Goal: Transaction & Acquisition: Purchase product/service

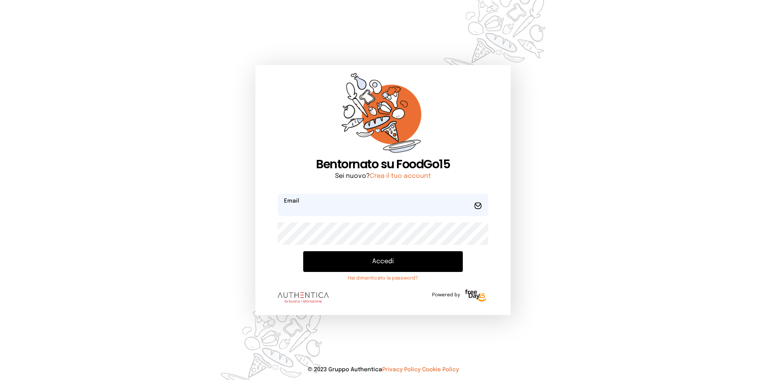
type input "**********"
click at [352, 251] on button "Accedi" at bounding box center [383, 261] width 160 height 21
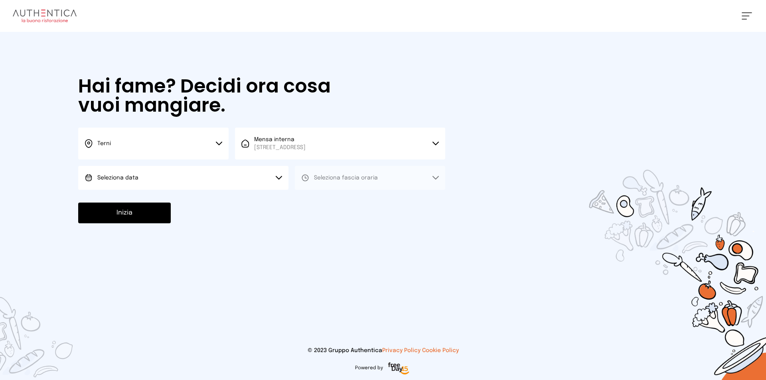
click at [218, 176] on button "Seleziona data" at bounding box center [183, 178] width 210 height 24
click at [219, 203] on li "[DATE], [DATE]" at bounding box center [183, 200] width 210 height 21
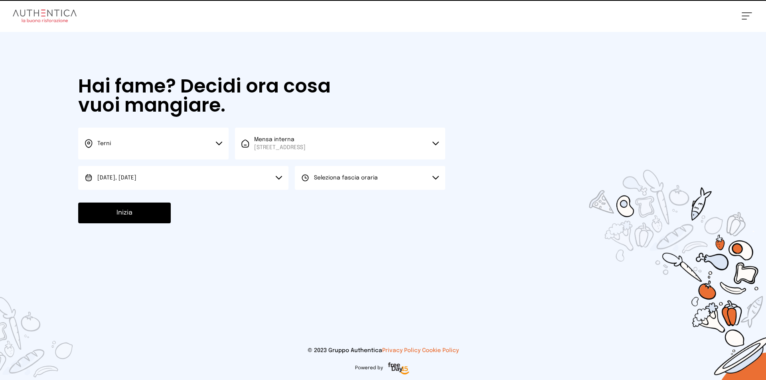
click at [344, 180] on span "Seleziona fascia oraria" at bounding box center [346, 178] width 64 height 6
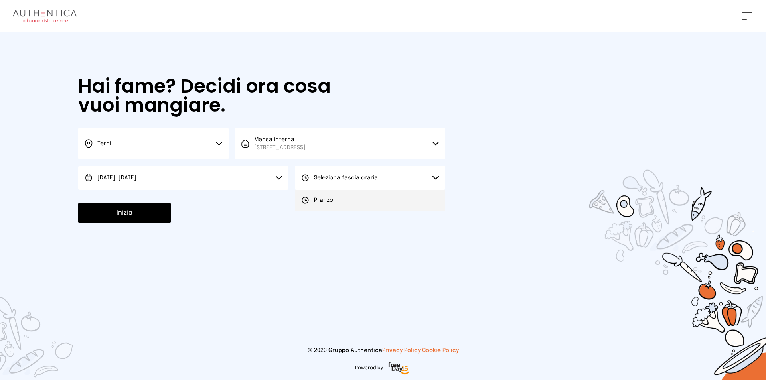
click at [337, 196] on li "Pranzo" at bounding box center [370, 200] width 150 height 21
click at [120, 207] on button "Inizia" at bounding box center [124, 213] width 93 height 21
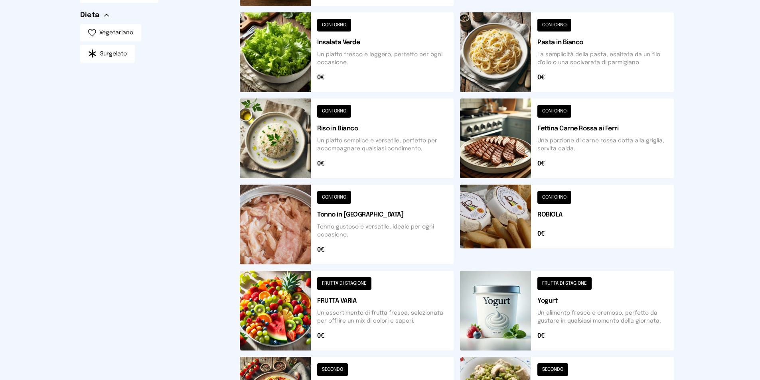
scroll to position [278, 0]
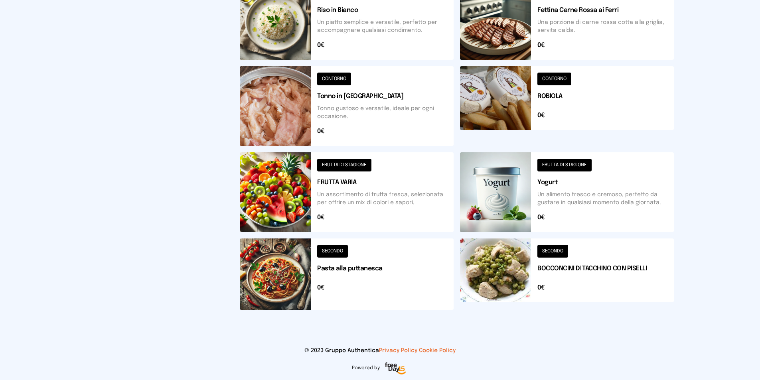
click at [118, 232] on div "Filtra per Categorie SECONDO CONTORNO FRUTTA DI STAGIONE Dieta Vegetariano Surg…" at bounding box center [153, 52] width 147 height 527
click at [505, 286] on button at bounding box center [567, 274] width 214 height 71
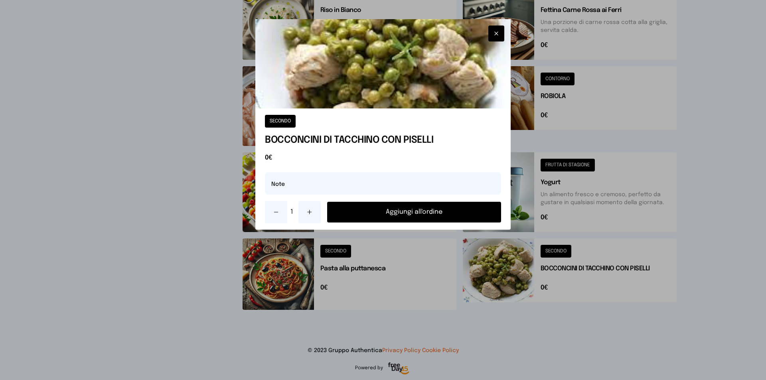
click at [312, 215] on button at bounding box center [309, 212] width 22 height 22
click at [353, 215] on button "Aggiungi all'ordine" at bounding box center [414, 212] width 174 height 21
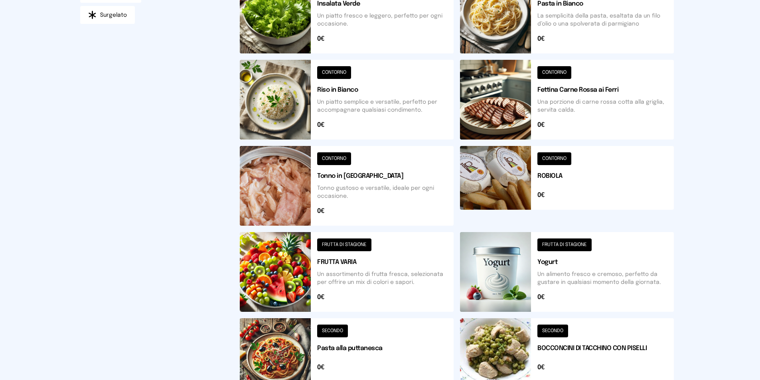
scroll to position [79, 0]
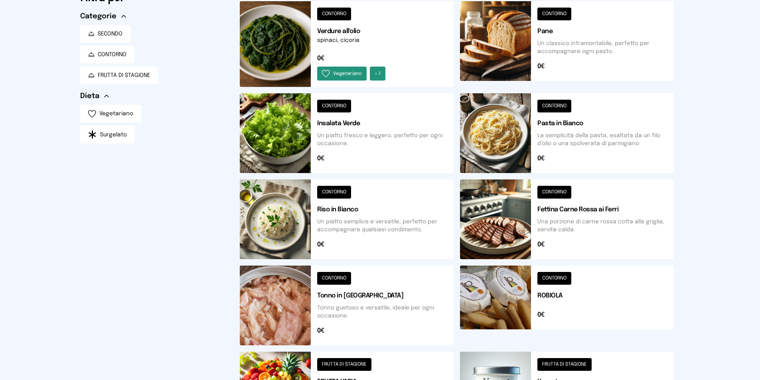
click at [335, 124] on button at bounding box center [347, 133] width 214 height 80
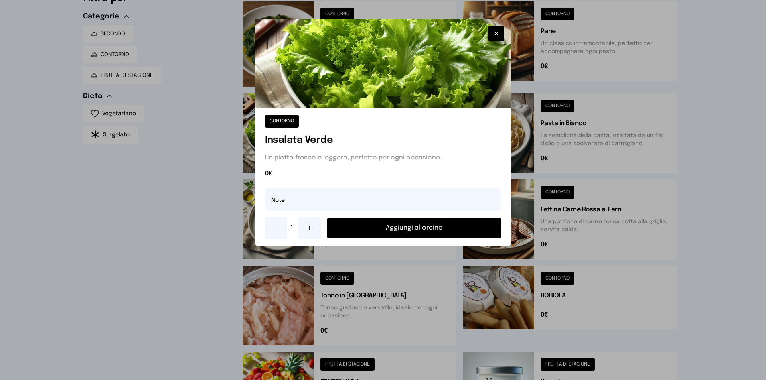
click at [369, 223] on button "Aggiungi all'ordine" at bounding box center [414, 228] width 174 height 21
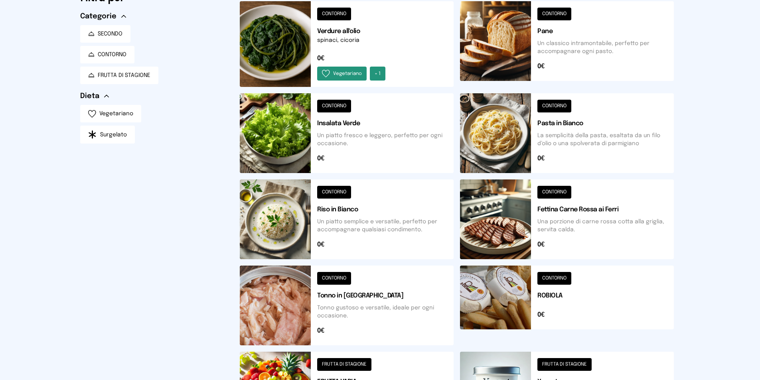
scroll to position [0, 0]
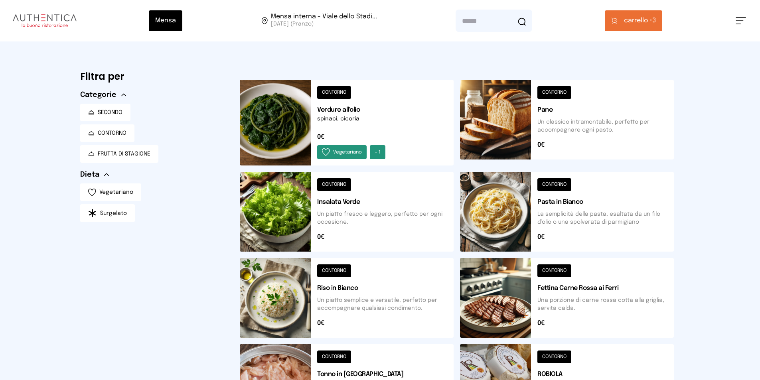
click at [612, 26] on button "carrello • 3" at bounding box center [633, 20] width 57 height 21
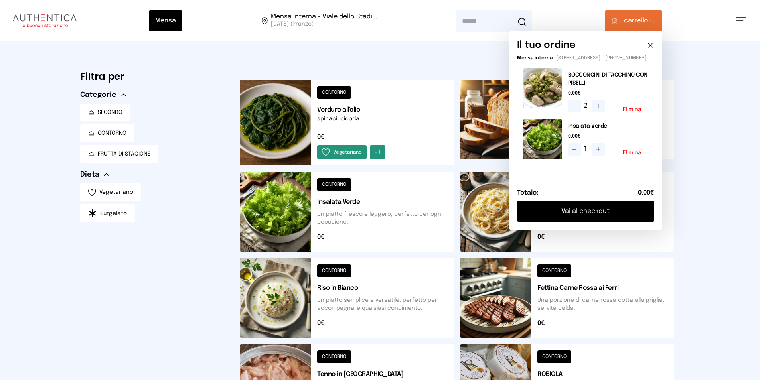
click at [639, 220] on button "Vai al checkout" at bounding box center [585, 211] width 137 height 21
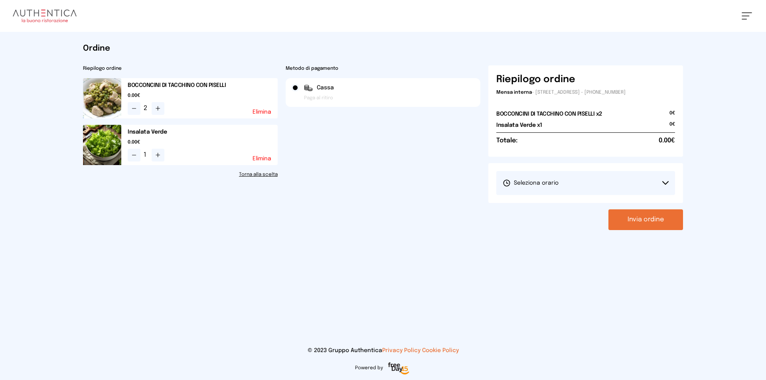
click at [574, 172] on button "Seleziona orario" at bounding box center [585, 183] width 179 height 24
click at [572, 204] on li "1° Turno (13:00 - 15:00)" at bounding box center [585, 205] width 179 height 21
click at [632, 214] on button "Invia ordine" at bounding box center [645, 219] width 75 height 21
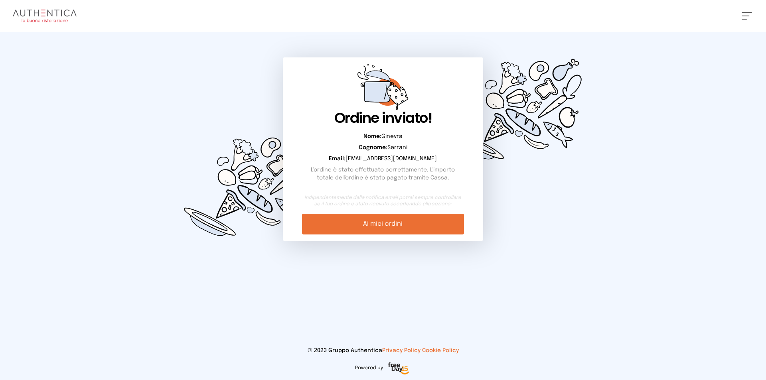
click at [44, 14] on img at bounding box center [45, 16] width 64 height 13
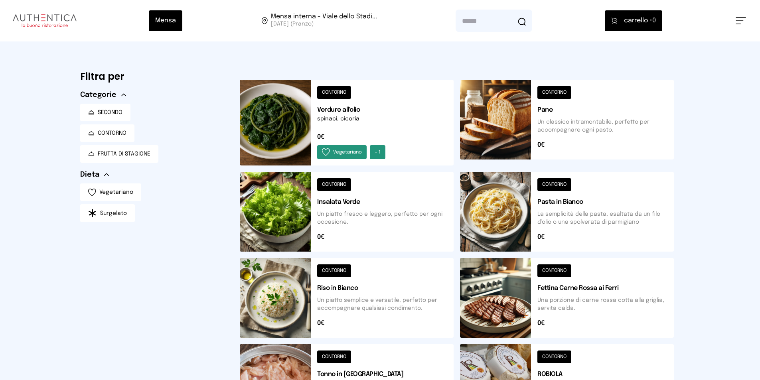
click at [746, 19] on div "Mensa Mensa interna - Viale dello Stadi... [DATE] ([GEOGRAPHIC_DATA]) [GEOGRAPH…" at bounding box center [380, 20] width 760 height 41
click at [737, 21] on button at bounding box center [741, 20] width 10 height 7
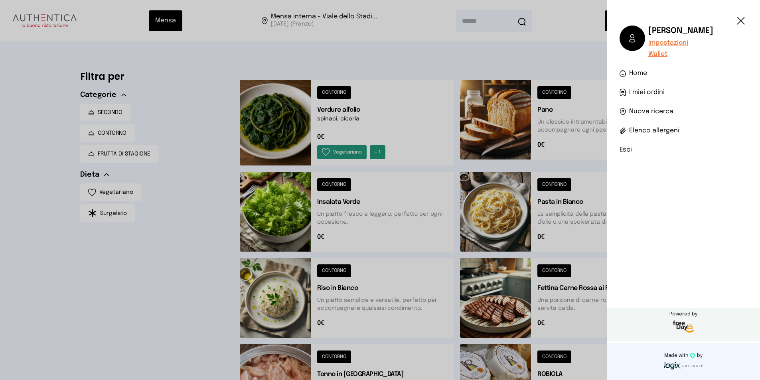
click at [647, 89] on span "I miei ordini" at bounding box center [647, 93] width 36 height 10
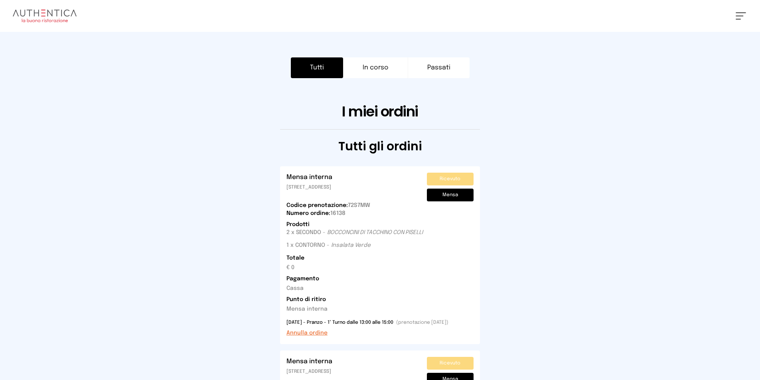
click at [307, 336] on button "Annulla ordine" at bounding box center [306, 333] width 41 height 8
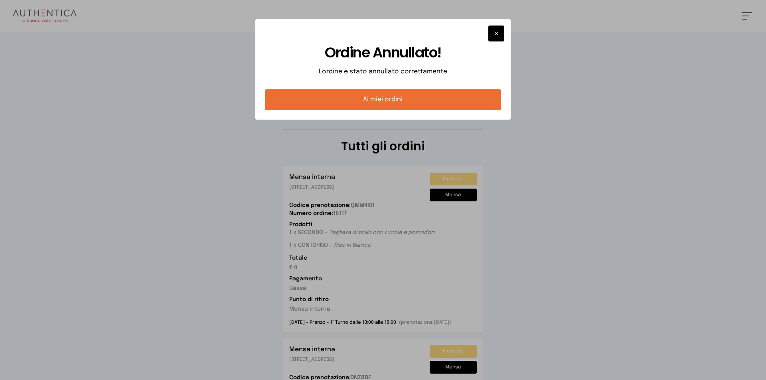
click at [372, 94] on button "Ai miei ordini" at bounding box center [383, 99] width 236 height 21
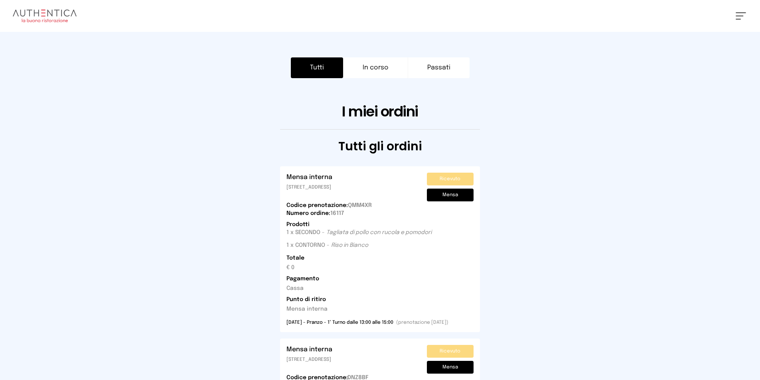
click at [65, 13] on img at bounding box center [45, 16] width 64 height 13
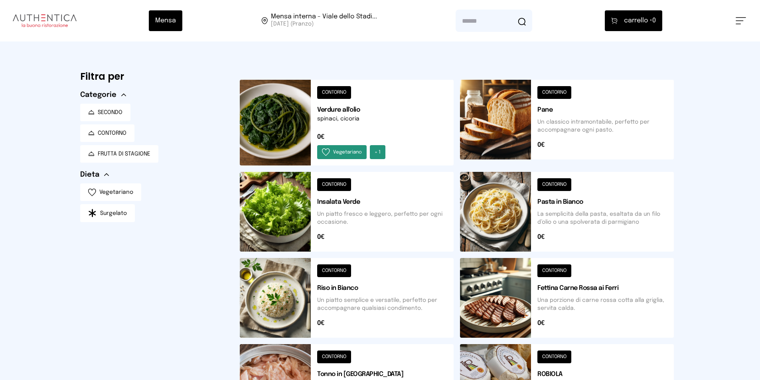
scroll to position [270, 0]
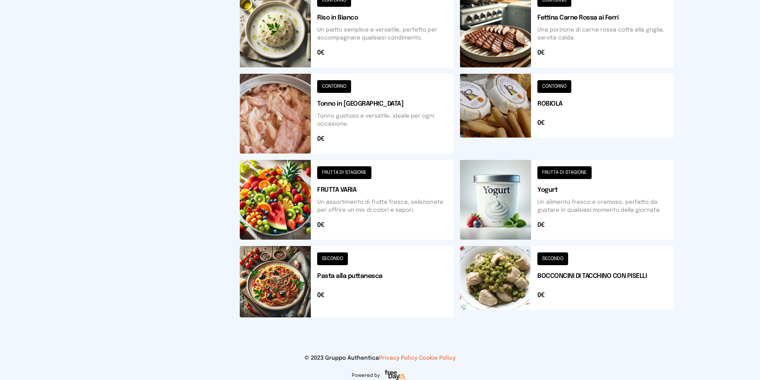
click at [584, 278] on button at bounding box center [567, 281] width 214 height 71
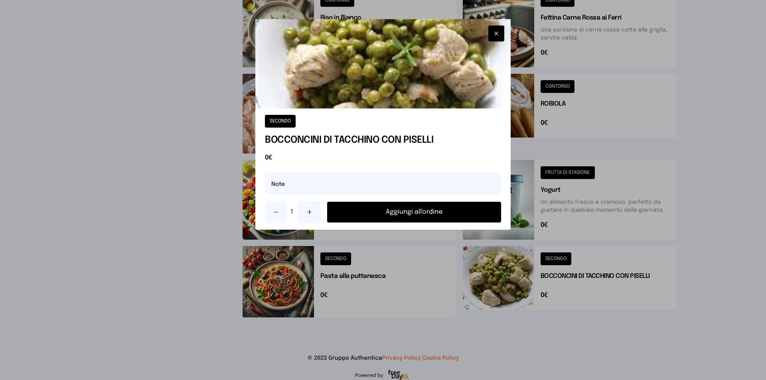
click at [469, 202] on button "Aggiungi all'ordine" at bounding box center [414, 212] width 174 height 21
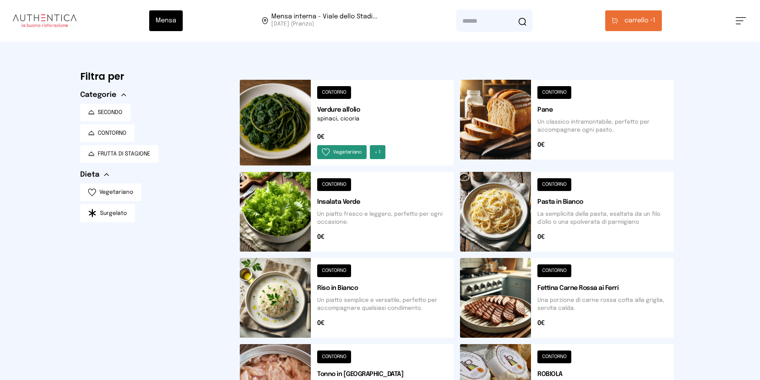
scroll to position [80, 0]
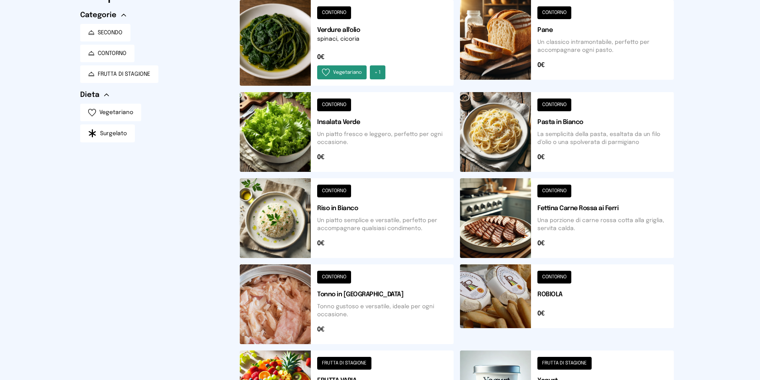
click at [333, 223] on button at bounding box center [347, 218] width 214 height 80
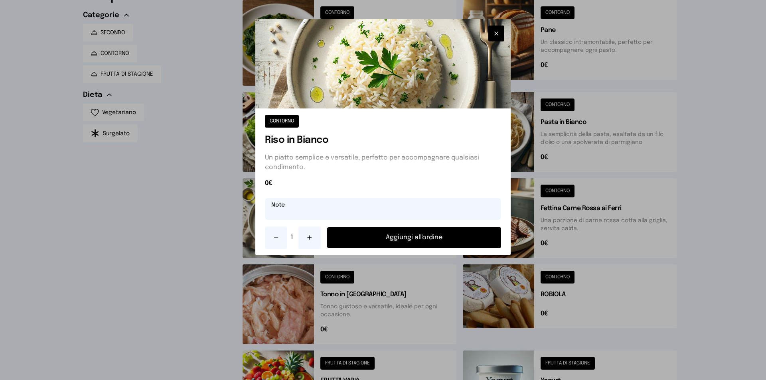
click at [317, 214] on input "text" at bounding box center [383, 209] width 236 height 22
type input "**********"
click at [380, 241] on button "Aggiungi all'ordine" at bounding box center [414, 237] width 174 height 21
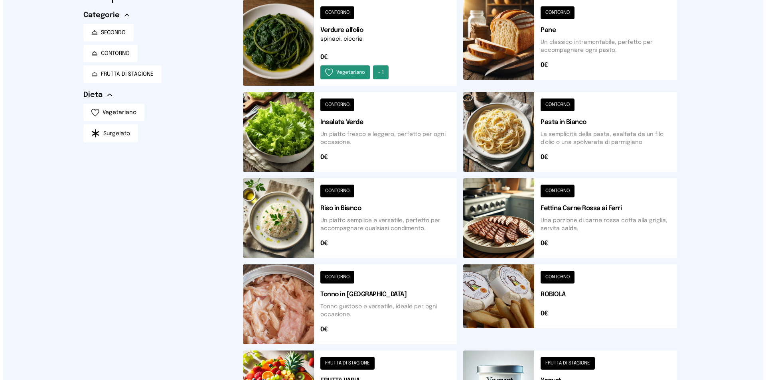
scroll to position [0, 0]
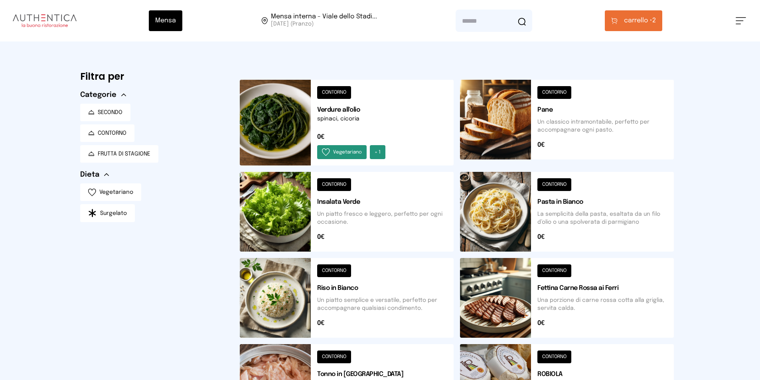
click at [627, 23] on span "carrello •" at bounding box center [638, 21] width 28 height 10
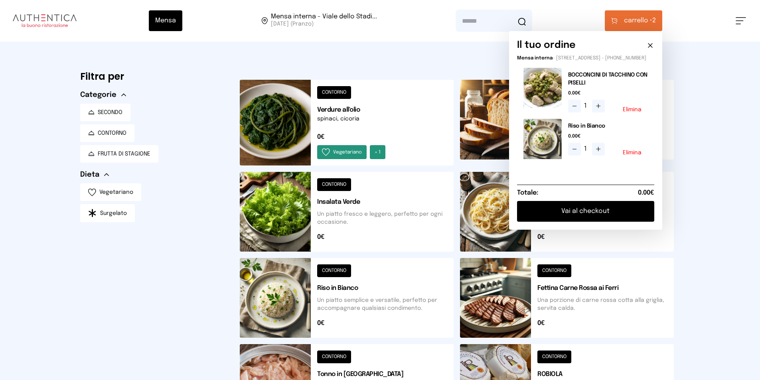
click at [587, 209] on button "Vai al checkout" at bounding box center [585, 211] width 137 height 21
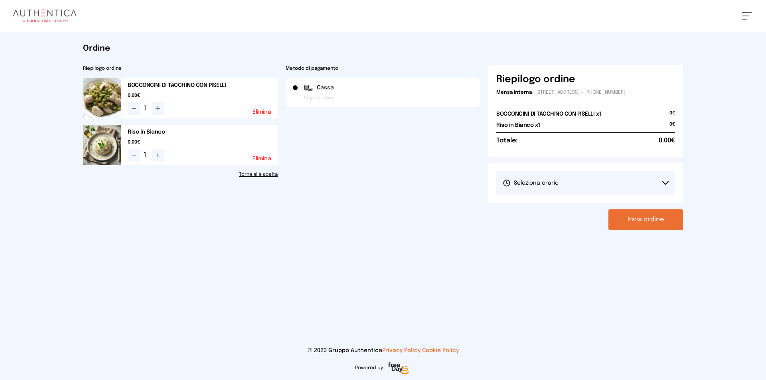
click at [593, 183] on button "Seleziona orario" at bounding box center [585, 183] width 179 height 24
click at [573, 203] on li "1° Turno (13:00 - 15:00)" at bounding box center [585, 205] width 179 height 21
click at [644, 223] on button "Invia ordine" at bounding box center [645, 219] width 75 height 21
